Goal: Complete application form

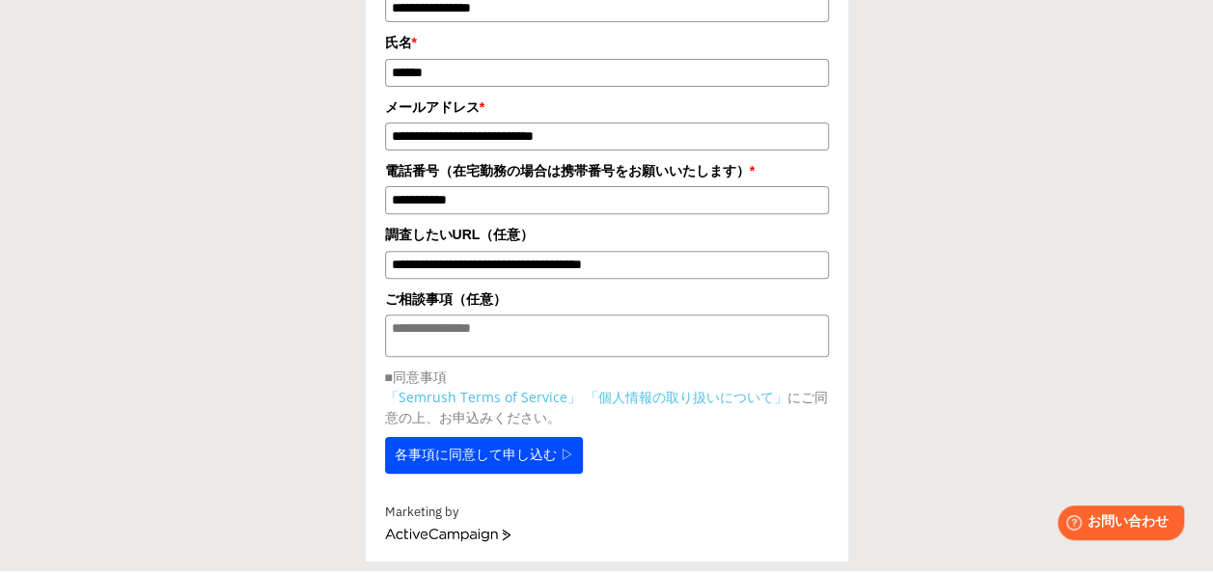
scroll to position [232, 0]
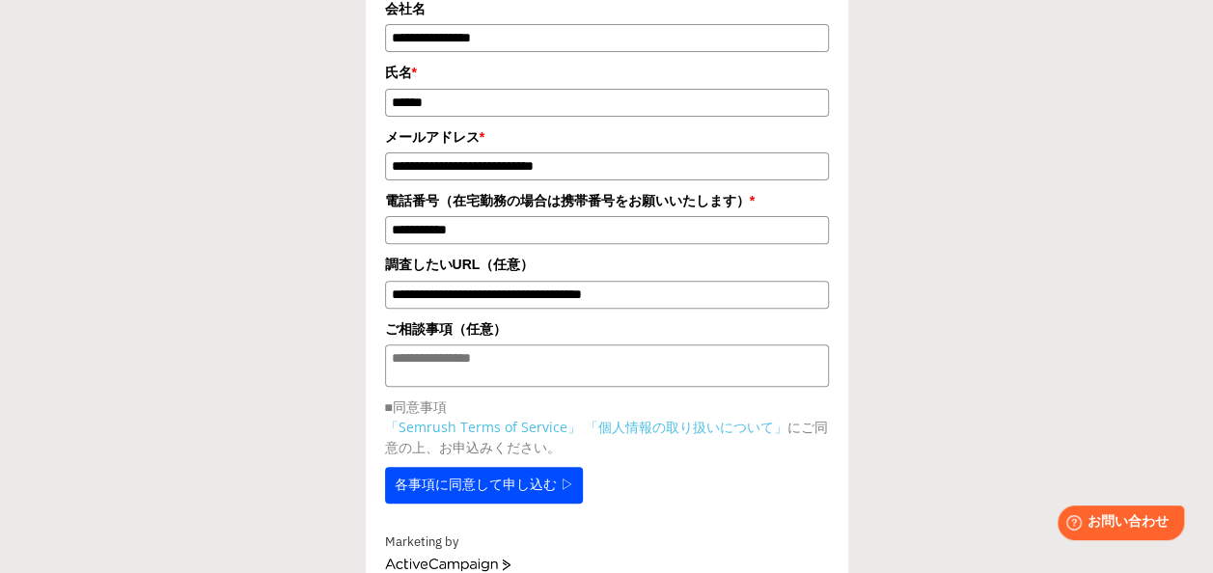
click at [523, 495] on button "各事項に同意して申し込む ▷" at bounding box center [484, 485] width 199 height 37
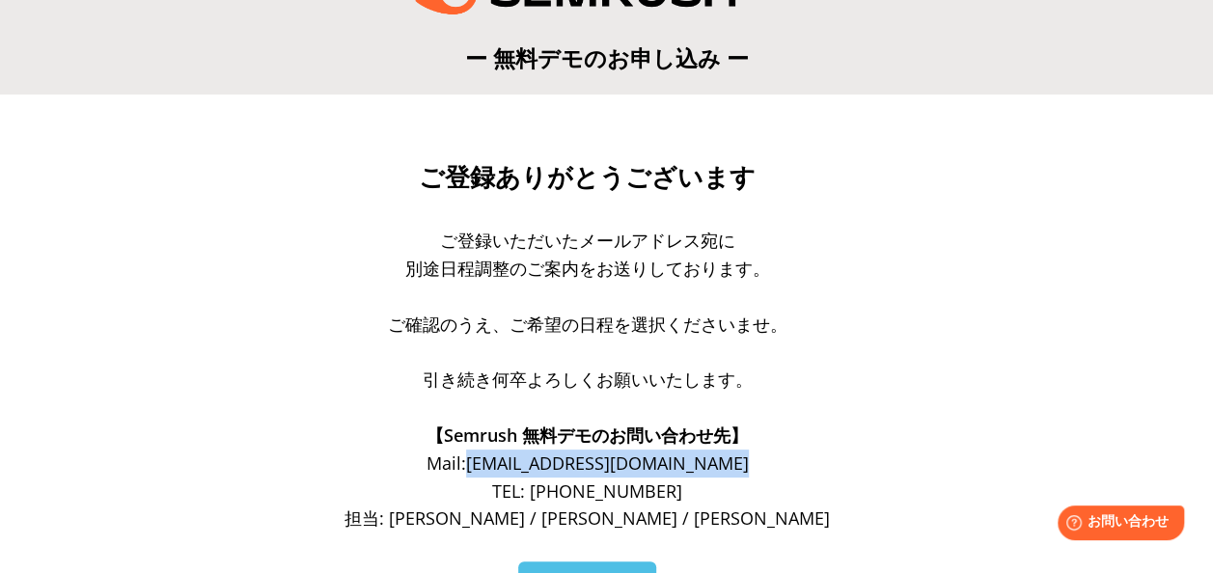
drag, startPoint x: 483, startPoint y: 463, endPoint x: 735, endPoint y: 475, distance: 253.1
click at [735, 475] on span "Mail: [EMAIL_ADDRESS][DOMAIN_NAME]" at bounding box center [588, 463] width 322 height 23
copy span "[EMAIL_ADDRESS][DOMAIN_NAME]"
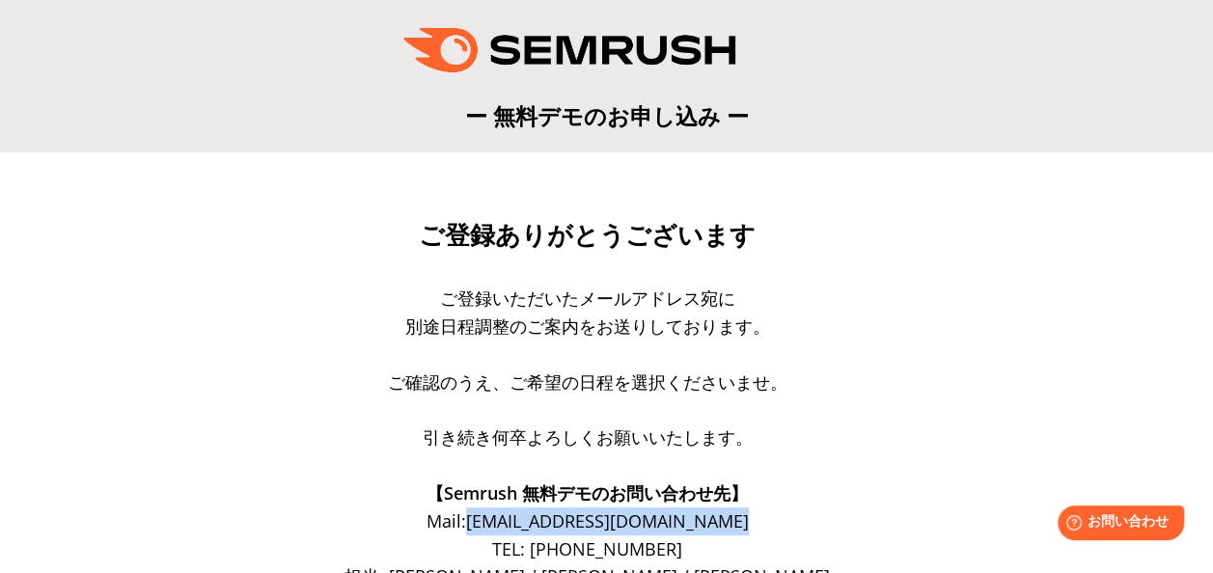
scroll to position [97, 0]
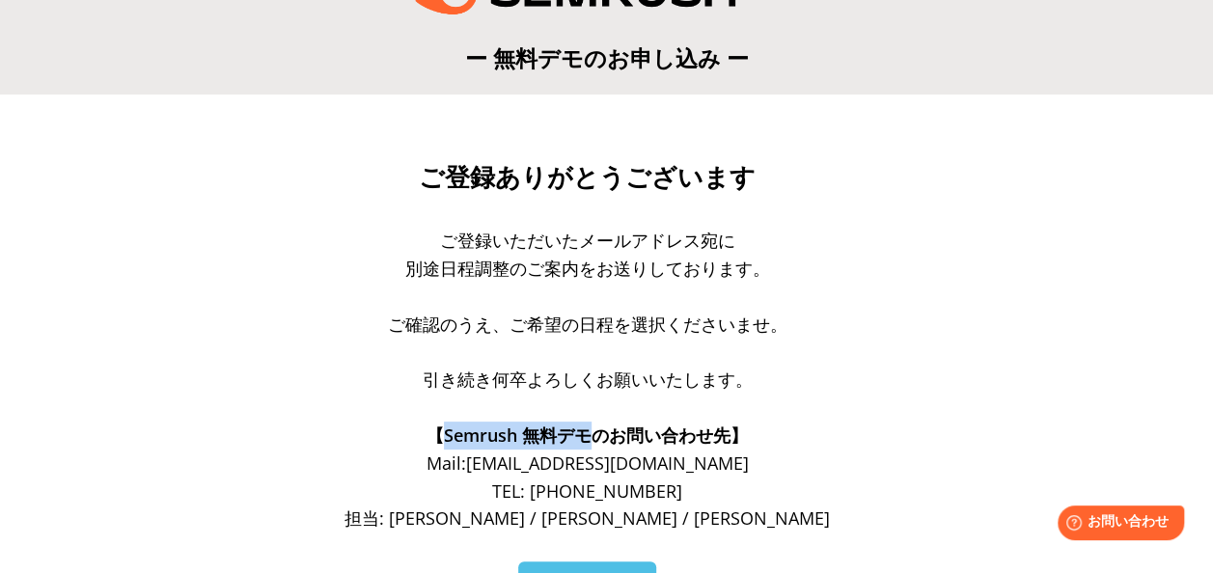
drag, startPoint x: 592, startPoint y: 436, endPoint x: 444, endPoint y: 442, distance: 147.8
click at [444, 442] on span "【Semrush 無料デモのお問い合わせ先】" at bounding box center [587, 435] width 321 height 23
copy span "Semrush 無料デモ"
